Goal: Obtain resource: Obtain resource

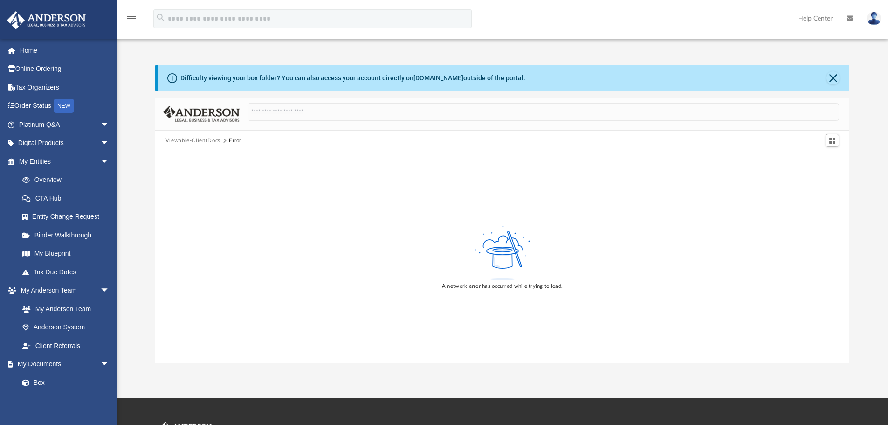
click at [200, 138] on button "Viewable-ClientDocs" at bounding box center [192, 141] width 55 height 8
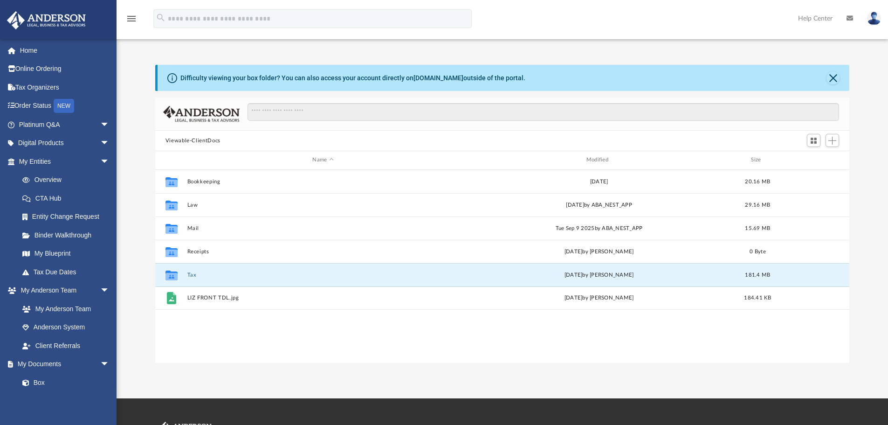
scroll to position [205, 687]
click at [189, 276] on button "Tax" at bounding box center [323, 275] width 272 height 6
click at [29, 48] on link "Home" at bounding box center [65, 50] width 117 height 19
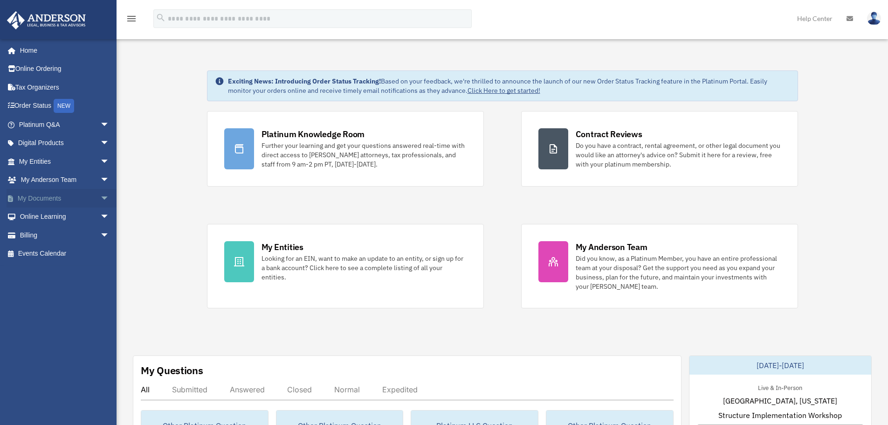
click at [100, 197] on span "arrow_drop_down" at bounding box center [109, 198] width 19 height 19
click at [34, 219] on link "Box" at bounding box center [68, 216] width 110 height 19
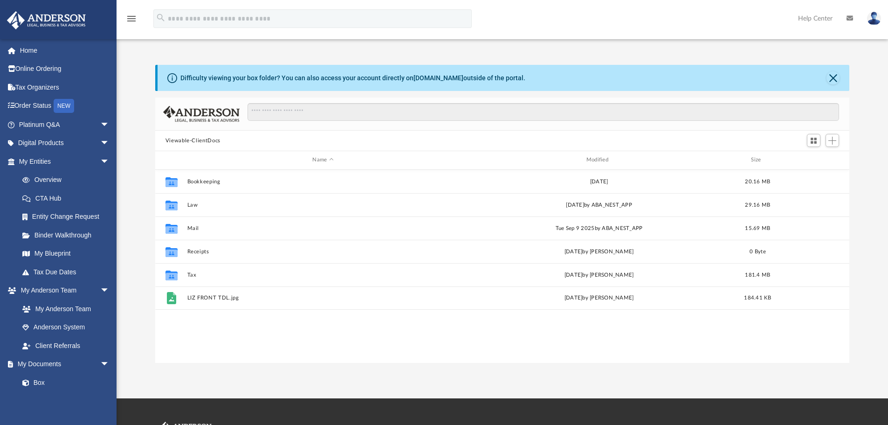
scroll to position [205, 687]
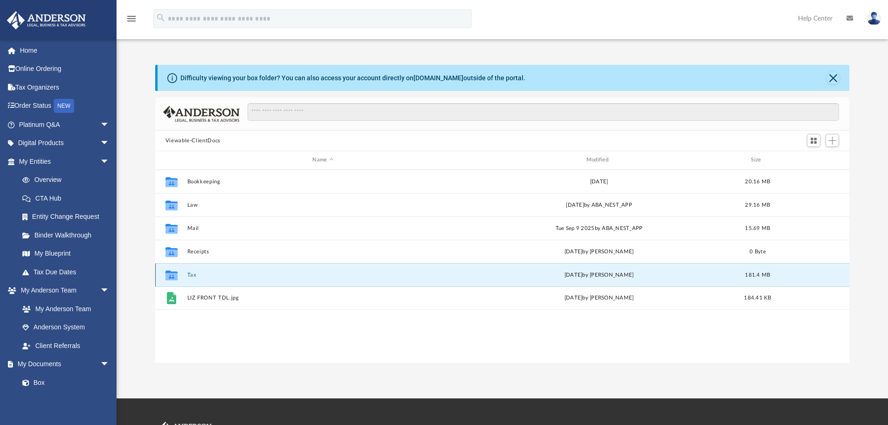
click at [191, 276] on button "Tax" at bounding box center [323, 275] width 272 height 6
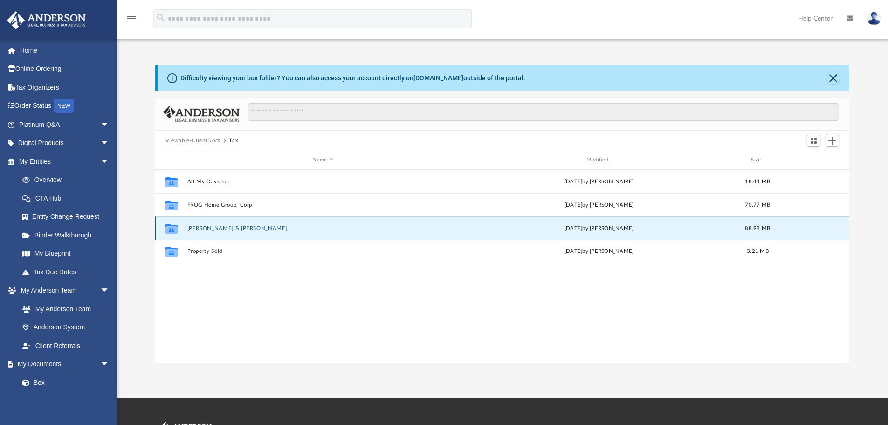
click at [221, 228] on button "[PERSON_NAME] & [PERSON_NAME]" at bounding box center [323, 228] width 272 height 6
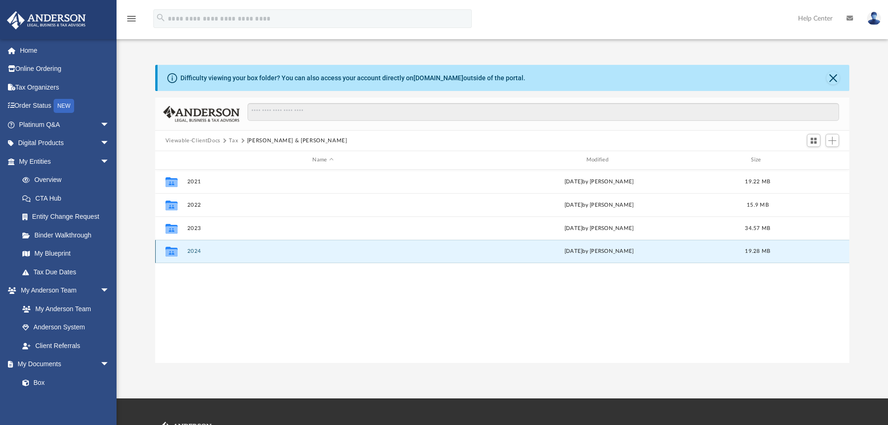
click at [189, 249] on button "2024" at bounding box center [323, 251] width 272 height 6
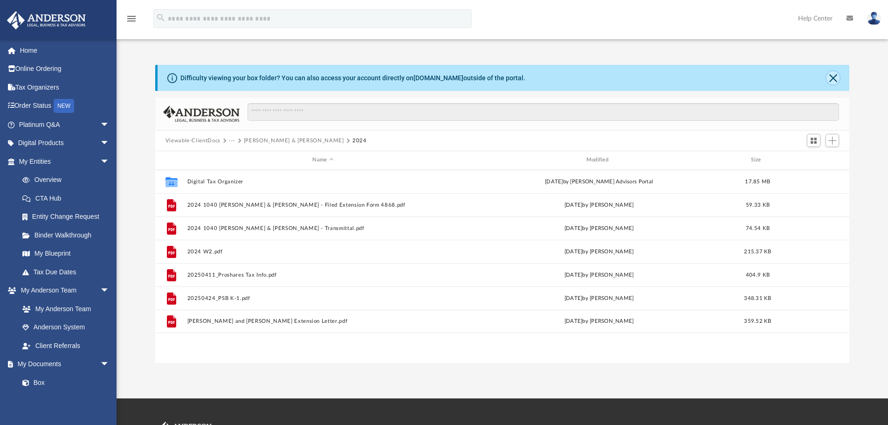
click at [835, 82] on button "Close" at bounding box center [833, 77] width 13 height 13
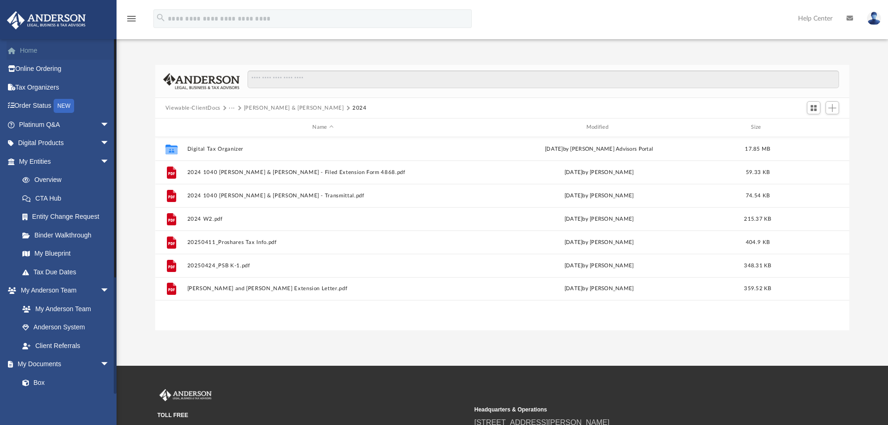
click at [22, 49] on link "Home" at bounding box center [65, 50] width 117 height 19
